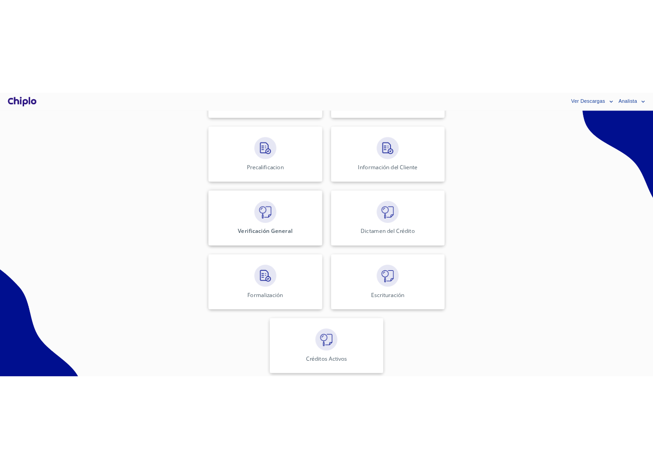
scroll to position [331, 0]
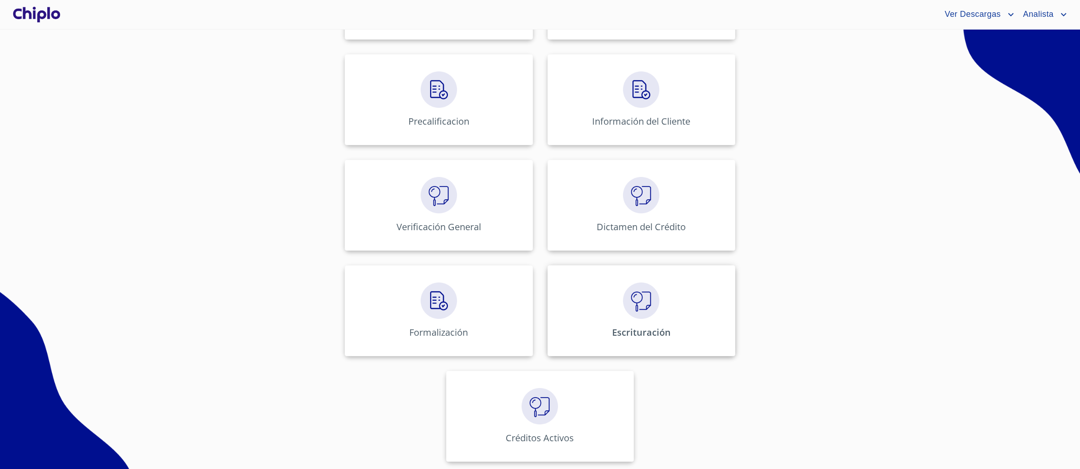
click at [602, 287] on div "Escrituración" at bounding box center [641, 310] width 188 height 91
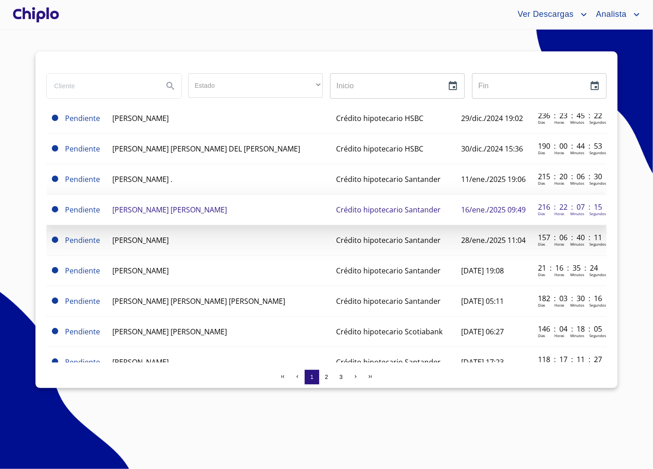
scroll to position [562, 0]
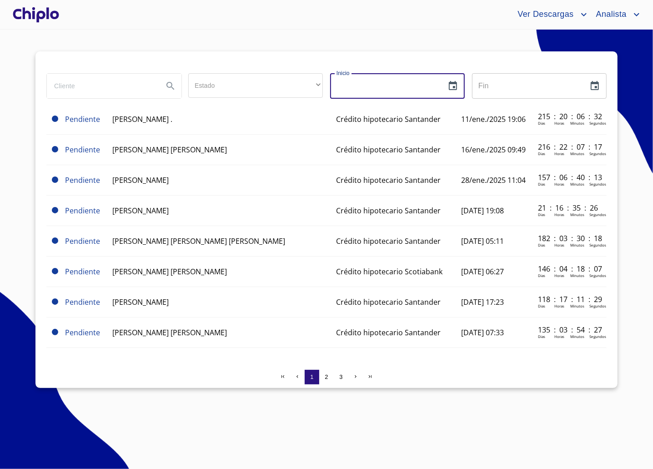
click at [441, 90] on input "text" at bounding box center [387, 85] width 114 height 25
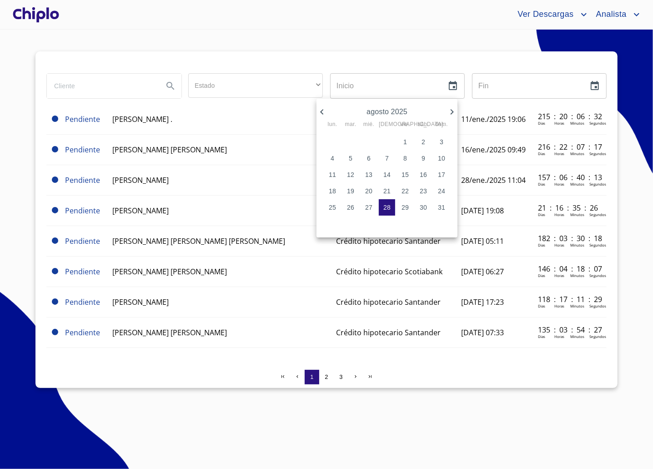
click at [454, 85] on div at bounding box center [326, 234] width 653 height 469
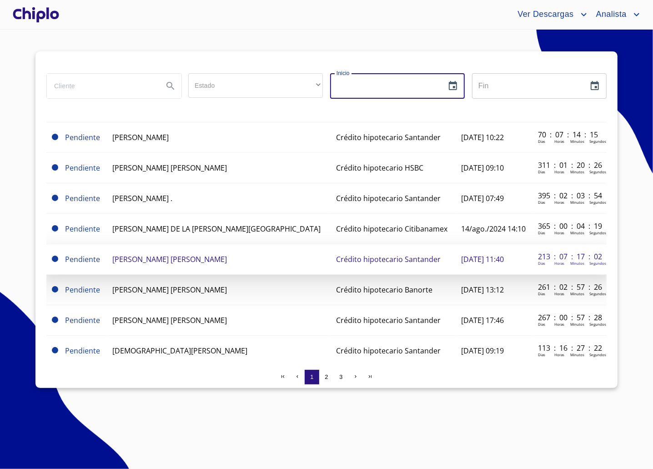
scroll to position [0, 0]
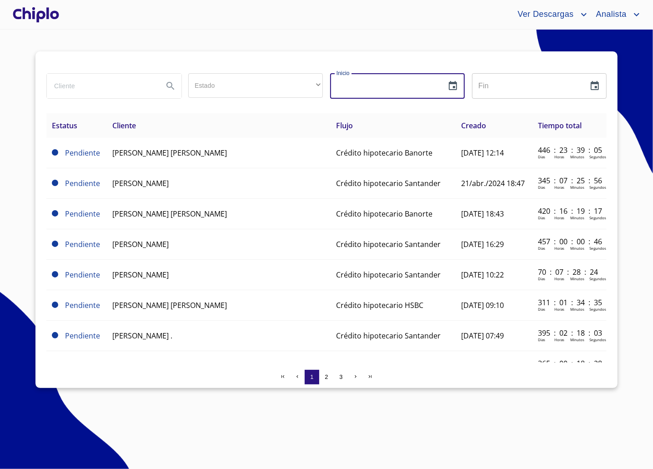
click at [124, 87] on input "search" at bounding box center [101, 86] width 109 height 25
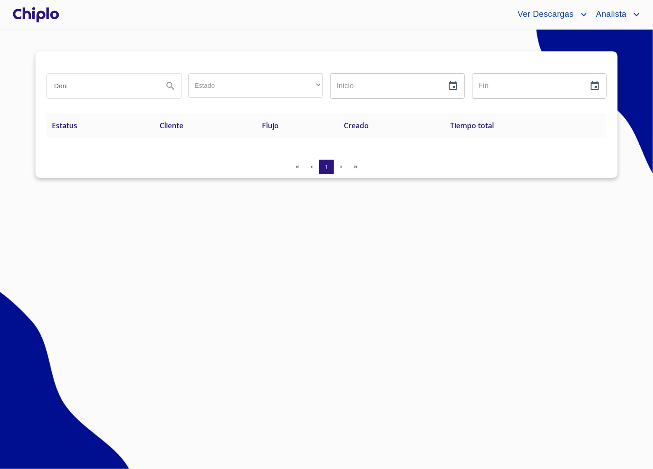
type input "Deni"
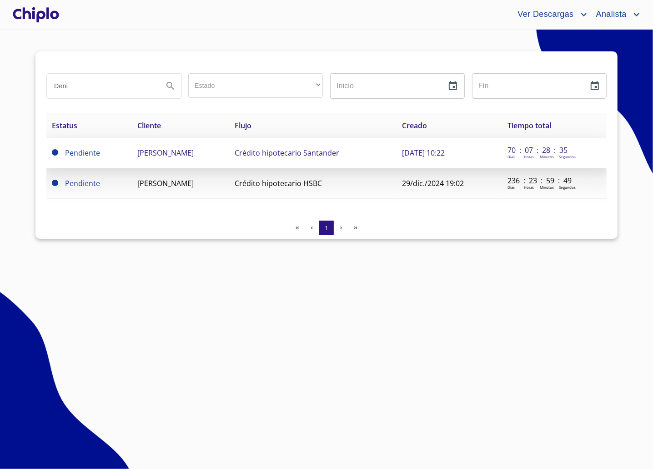
click at [209, 161] on td "[PERSON_NAME]" at bounding box center [180, 153] width 97 height 30
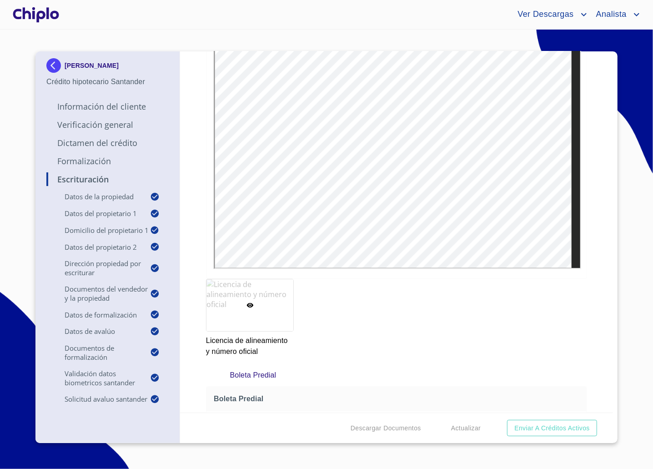
click at [612, 191] on div "Escrituración Datos de la propiedad Tipo de propiedad   * DEPARTAMENTO ​ Años d…" at bounding box center [396, 231] width 433 height 361
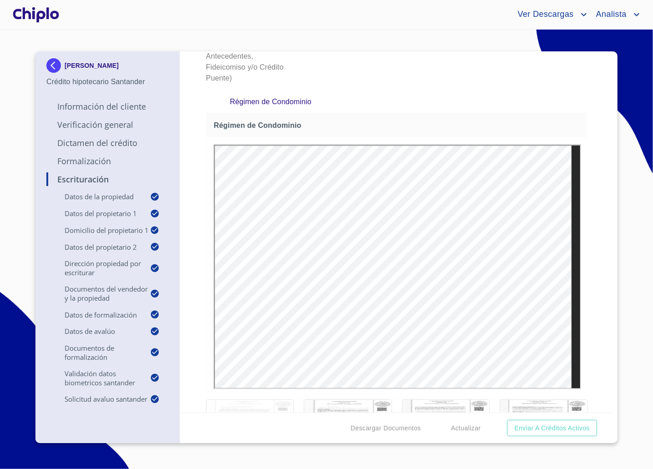
scroll to position [5587, 0]
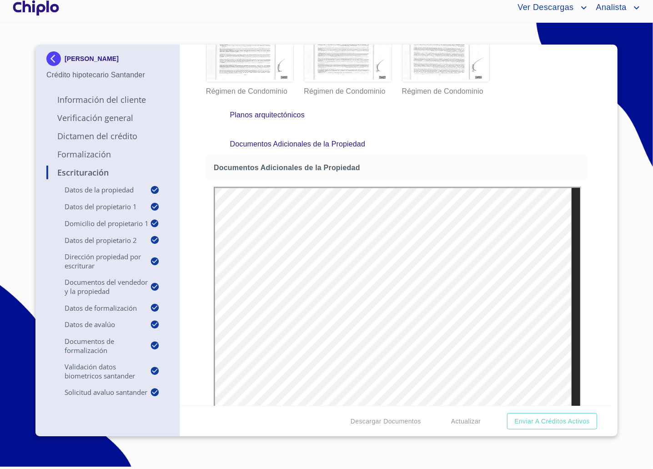
scroll to position [6138, 0]
